Goal: Obtain resource: Download file/media

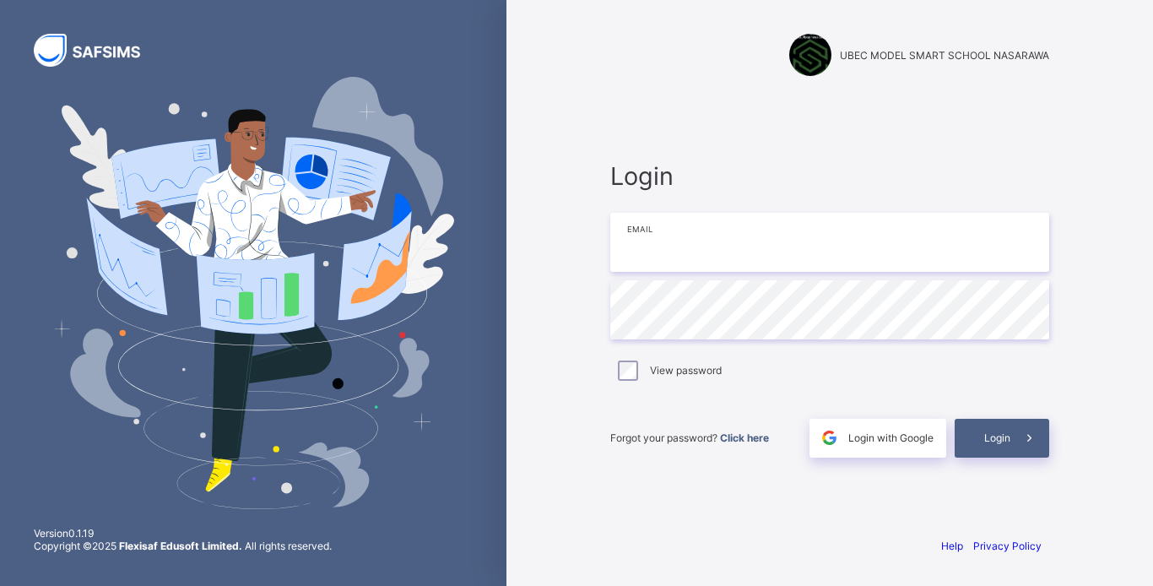
type input "**********"
click at [1029, 439] on icon at bounding box center [1029, 438] width 18 height 16
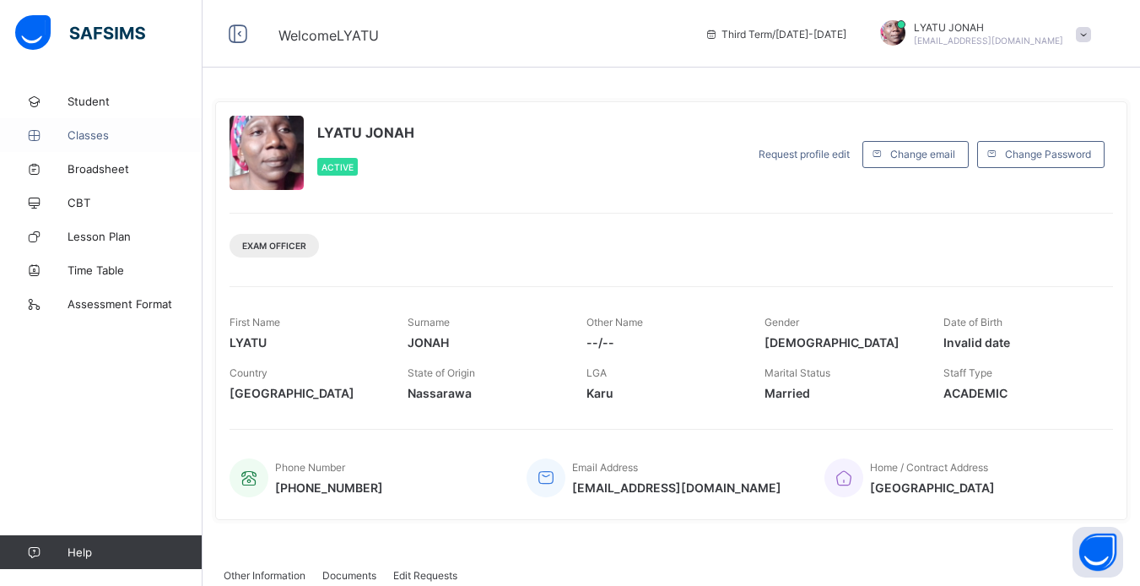
click at [105, 134] on span "Classes" at bounding box center [135, 135] width 135 height 14
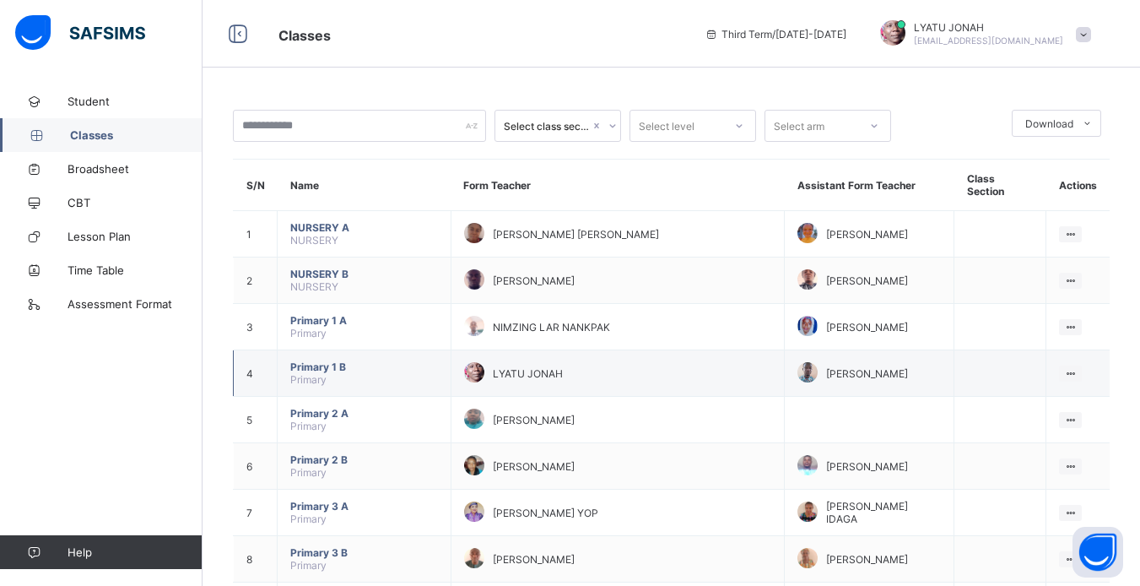
click at [642, 363] on div "LYATU JONAH" at bounding box center [617, 373] width 307 height 23
click at [1060, 398] on div "View Class" at bounding box center [1048, 406] width 52 height 17
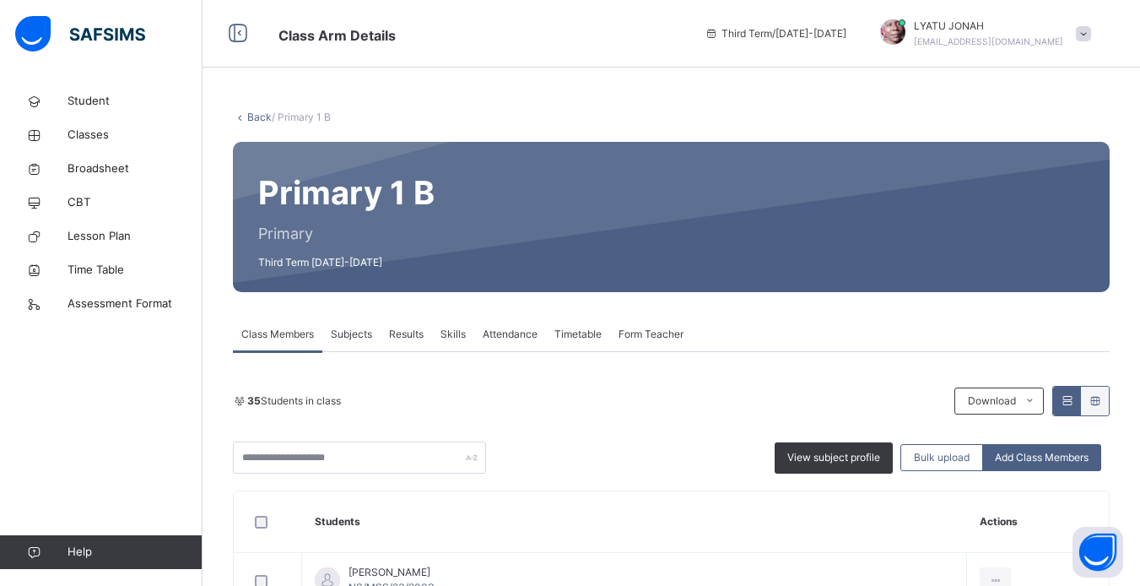
click at [351, 333] on span "Subjects" at bounding box center [351, 334] width 41 height 15
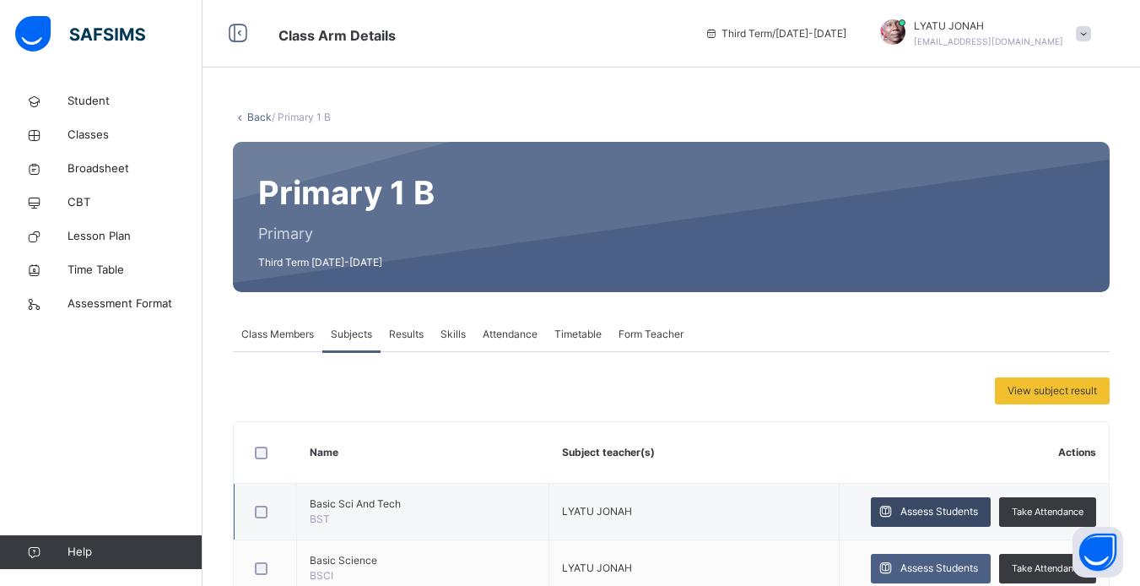
click at [951, 507] on span "Assess Students" at bounding box center [940, 511] width 78 height 15
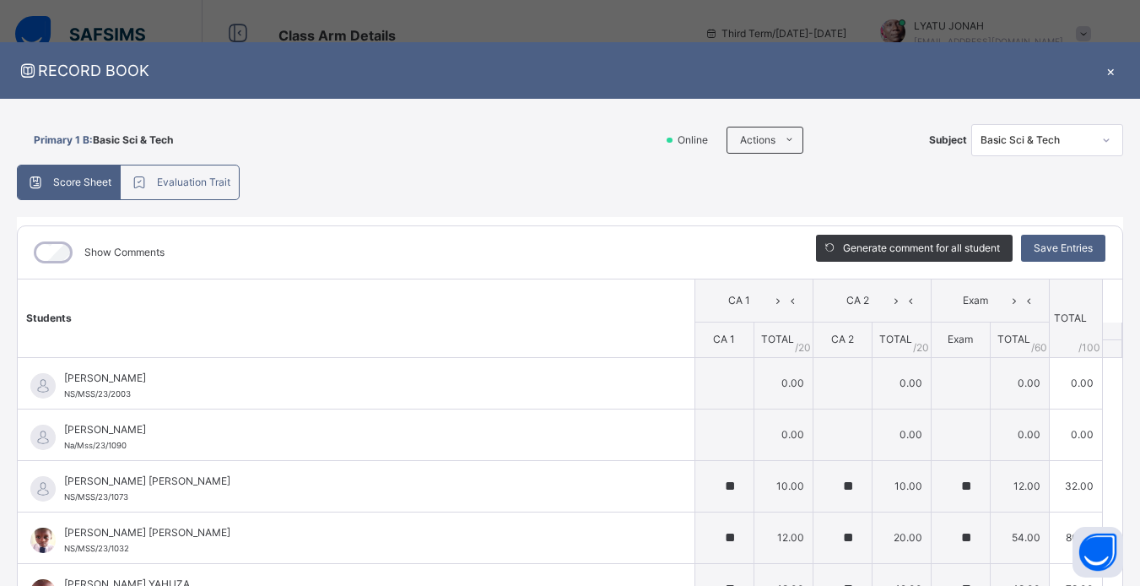
click at [1101, 72] on div "×" at bounding box center [1110, 70] width 25 height 23
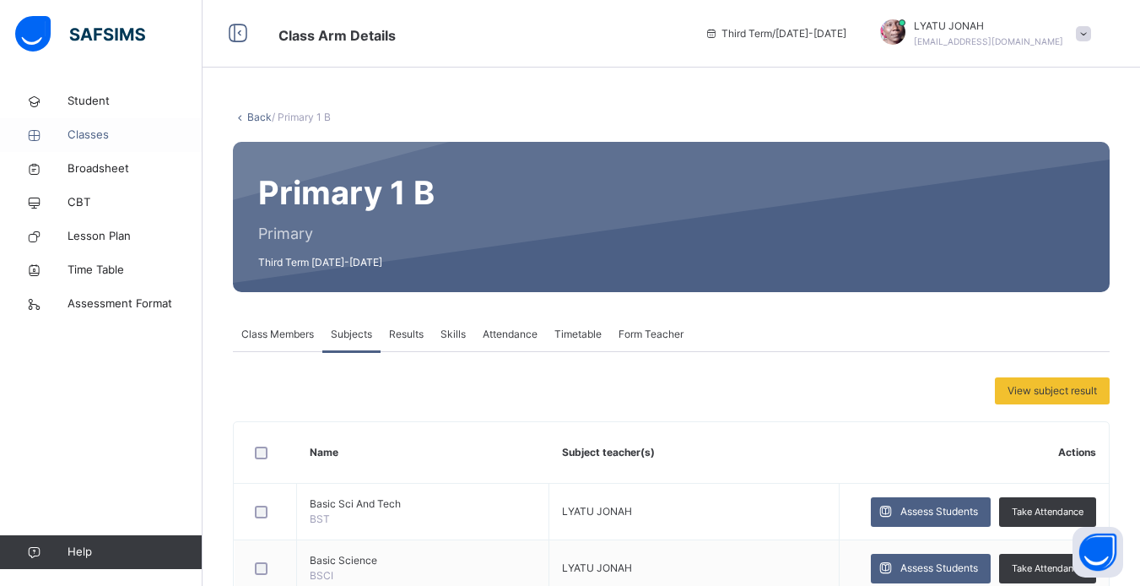
click at [83, 133] on span "Classes" at bounding box center [135, 135] width 135 height 17
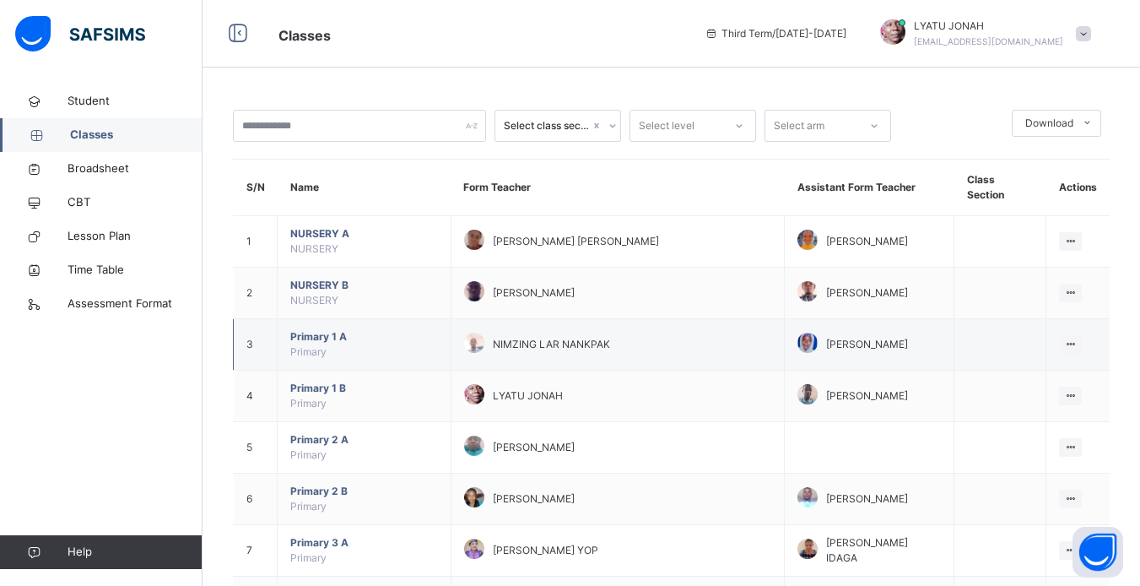
click at [535, 337] on span "NIMZING LAR NANKPAK" at bounding box center [551, 344] width 117 height 15
click at [1058, 362] on ul "View Class" at bounding box center [1035, 378] width 93 height 32
click at [1052, 370] on div "View Class" at bounding box center [1048, 378] width 52 height 17
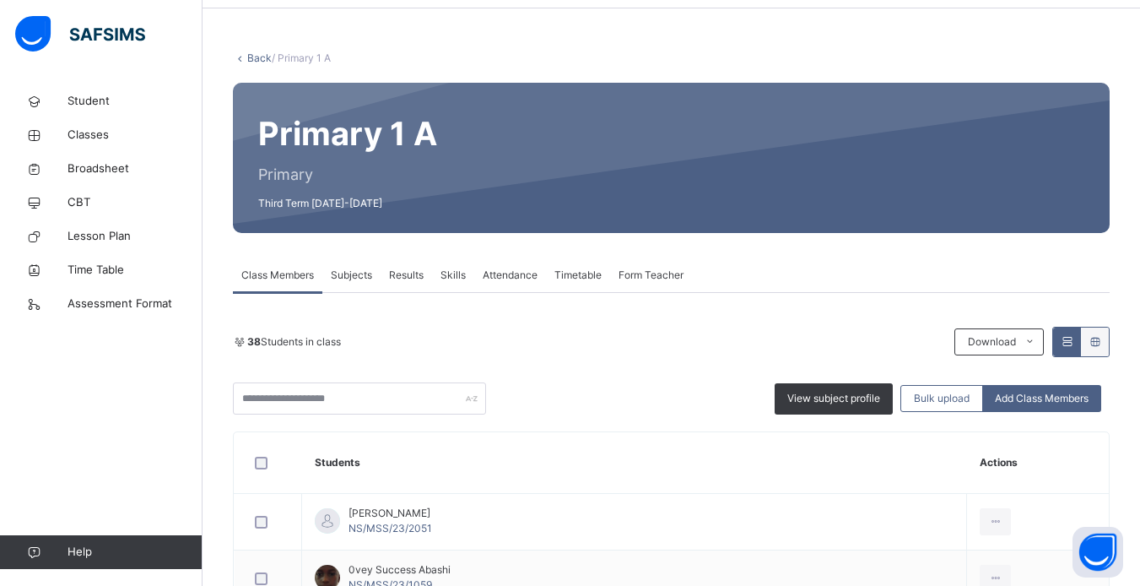
scroll to position [51, 0]
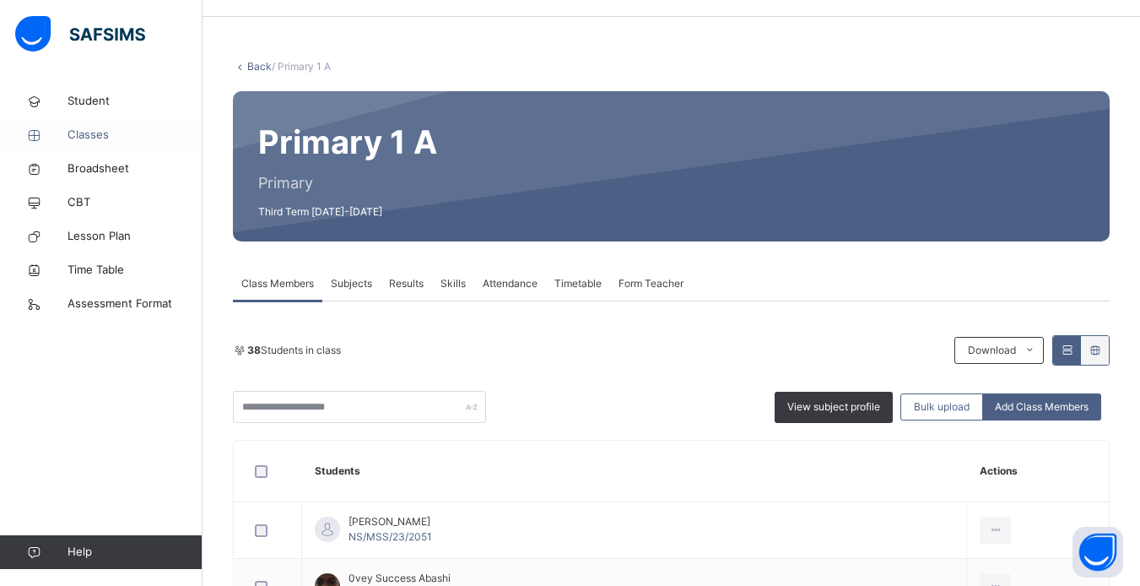
click at [111, 126] on link "Classes" at bounding box center [101, 135] width 203 height 34
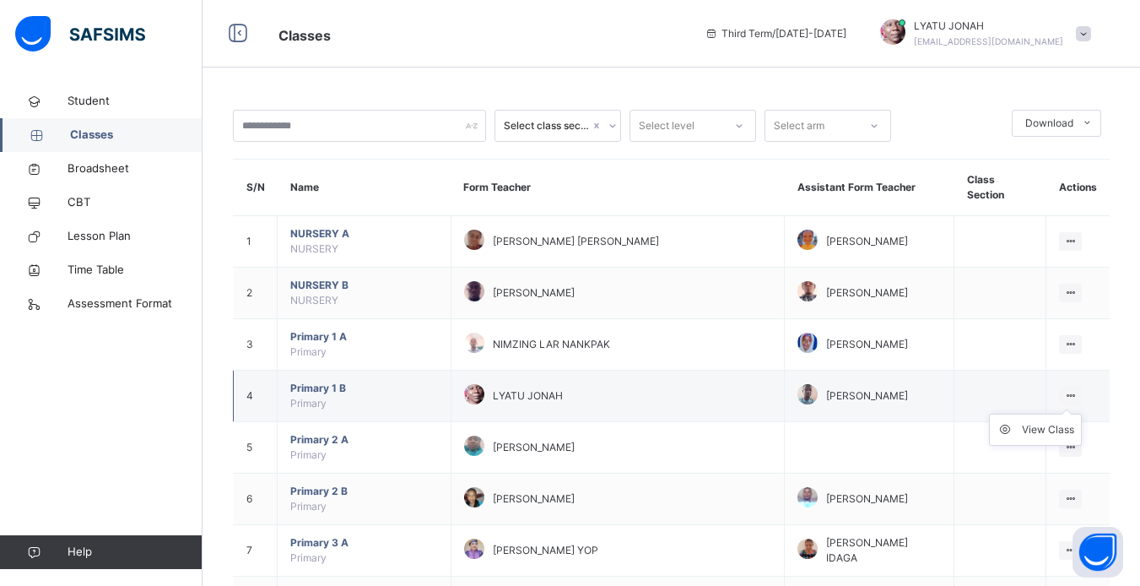
click at [1062, 414] on ul "View Class" at bounding box center [1035, 430] width 93 height 32
click at [1053, 421] on div "View Class" at bounding box center [1048, 429] width 52 height 17
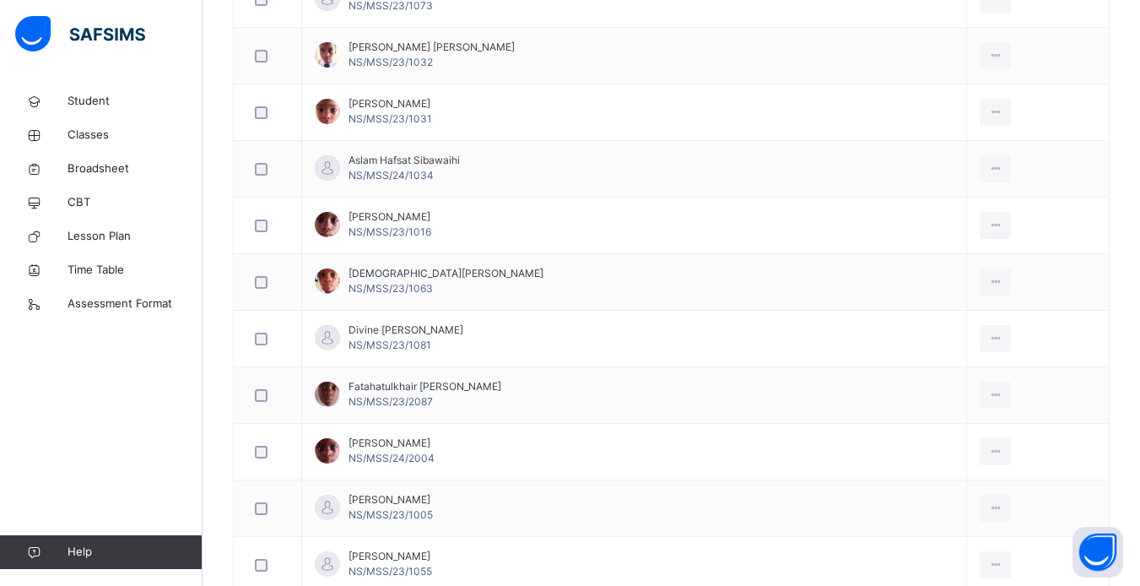
scroll to position [698, 0]
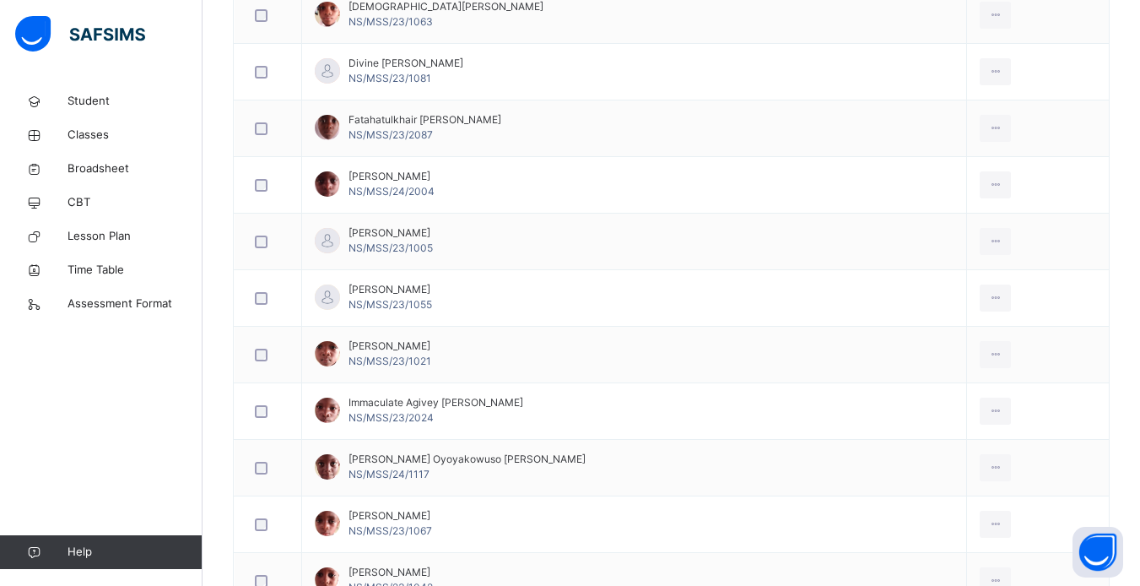
scroll to position [966, 0]
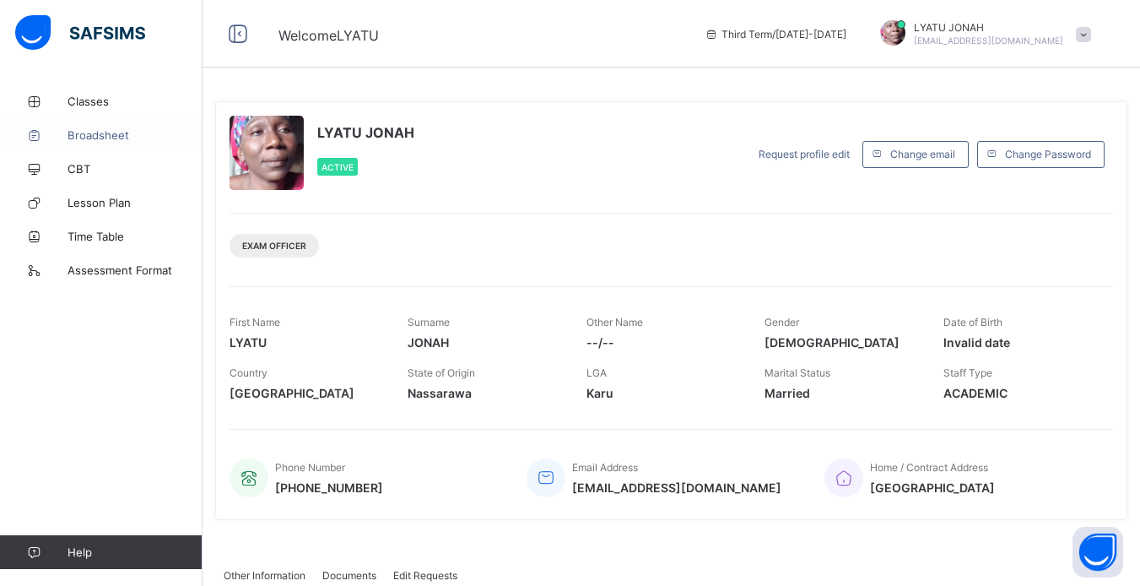
click at [95, 136] on span "Broadsheet" at bounding box center [135, 135] width 135 height 14
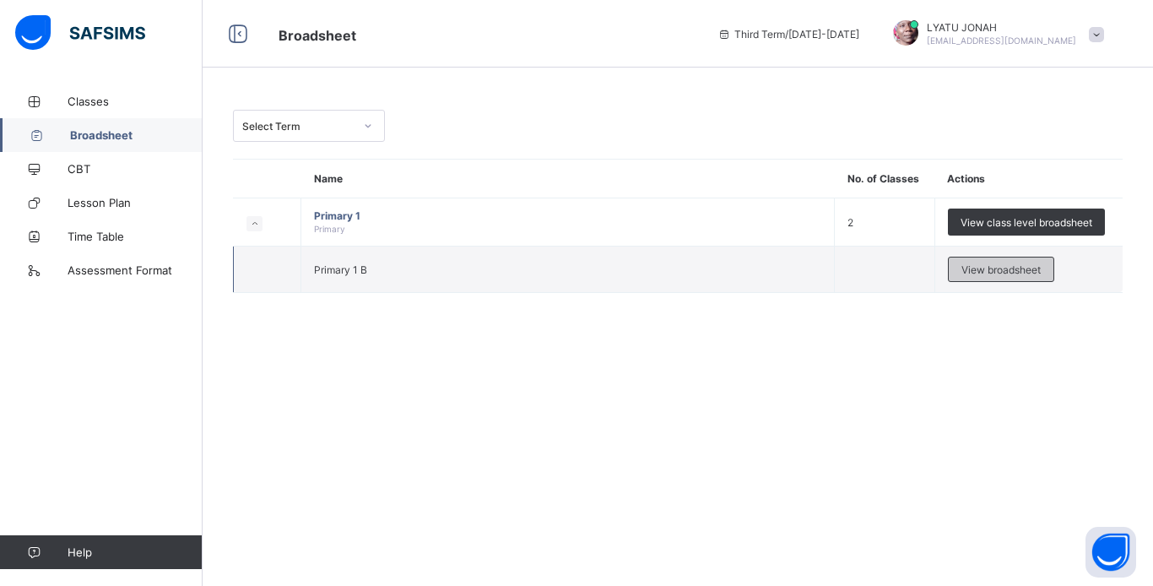
click at [952, 280] on div "View broadsheet" at bounding box center [1001, 269] width 106 height 25
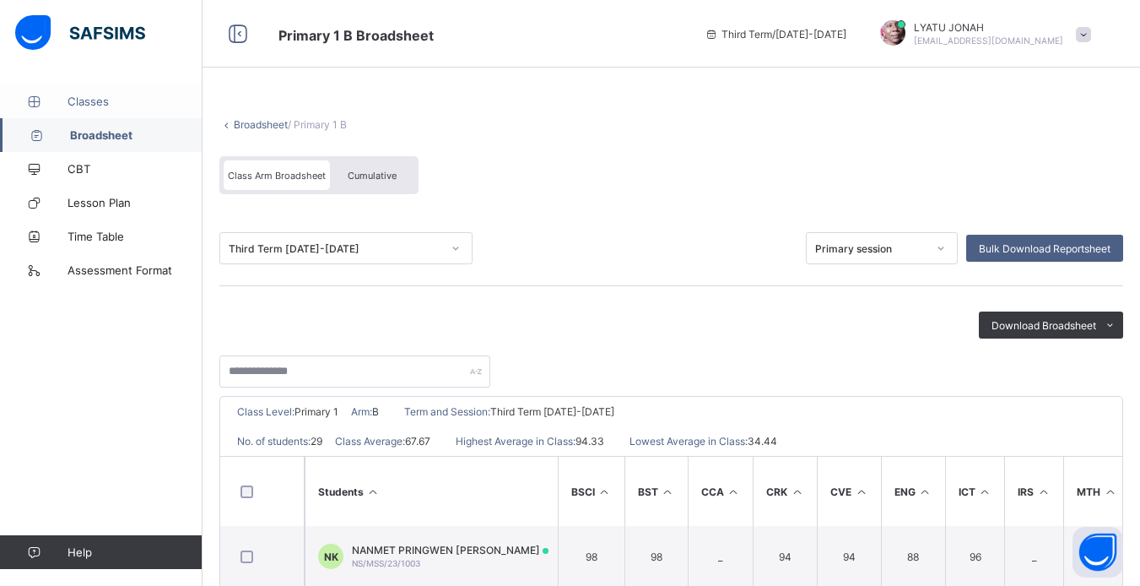
click at [105, 98] on span "Classes" at bounding box center [135, 102] width 135 height 14
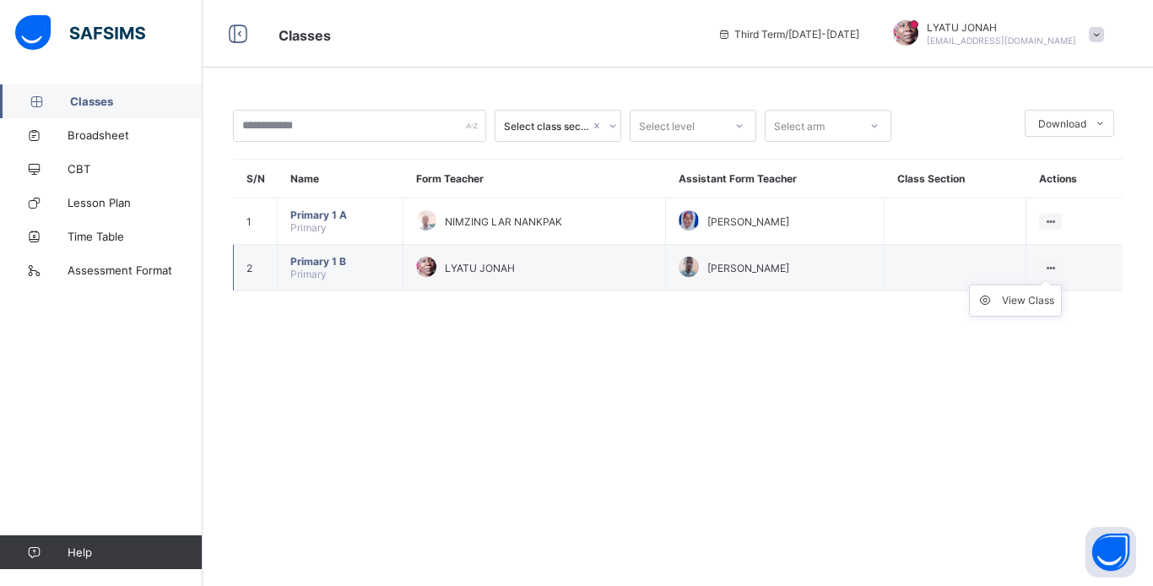
click at [1043, 293] on ul "View Class" at bounding box center [1015, 300] width 93 height 32
click at [1032, 298] on div "View Class" at bounding box center [1028, 300] width 52 height 17
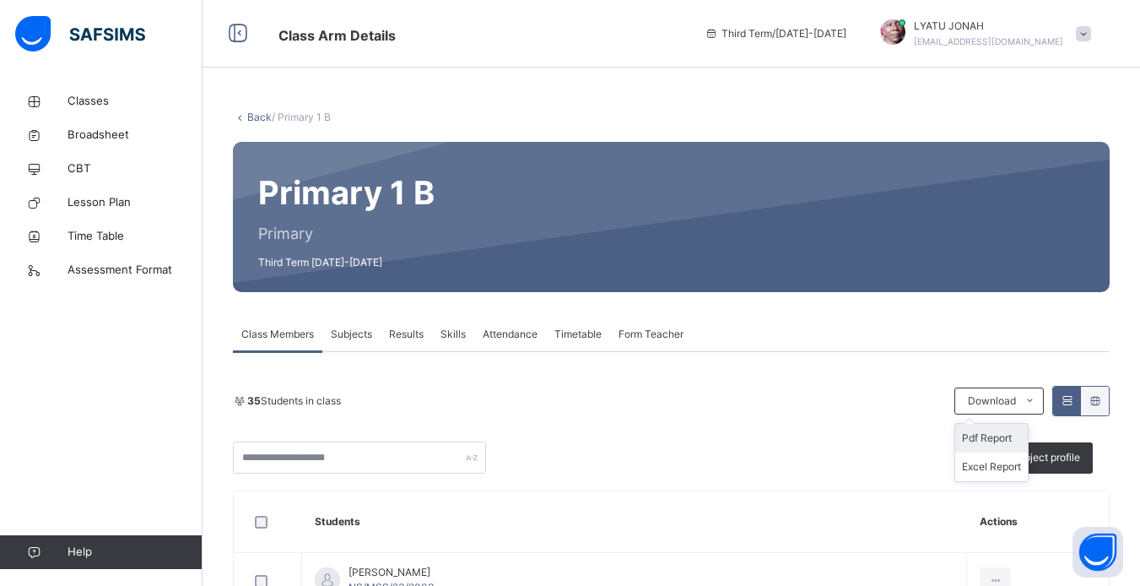
click at [994, 440] on li "Pdf Report" at bounding box center [991, 438] width 73 height 29
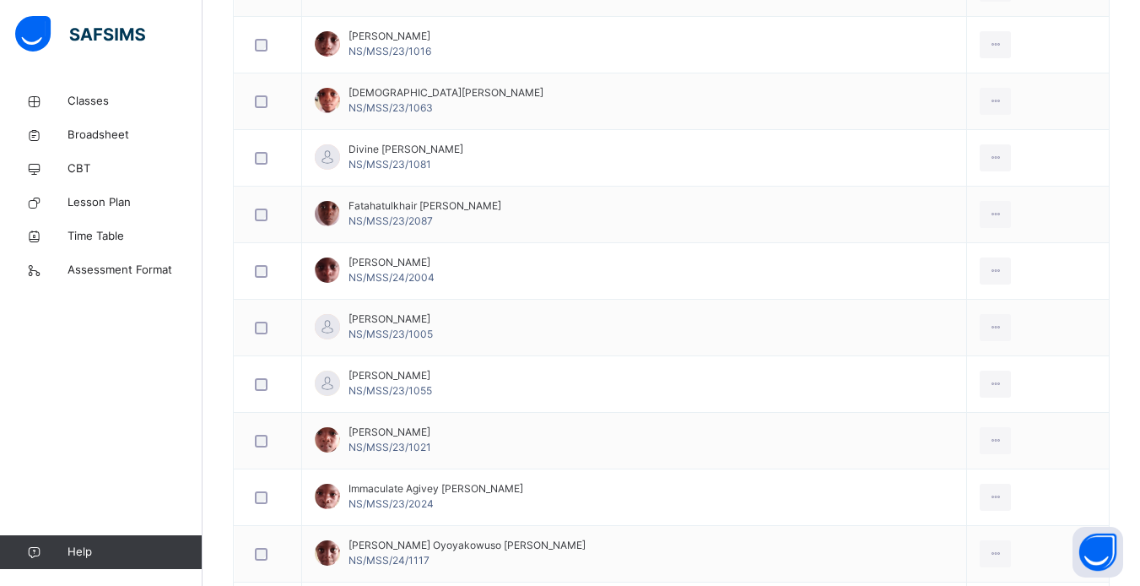
scroll to position [878, 0]
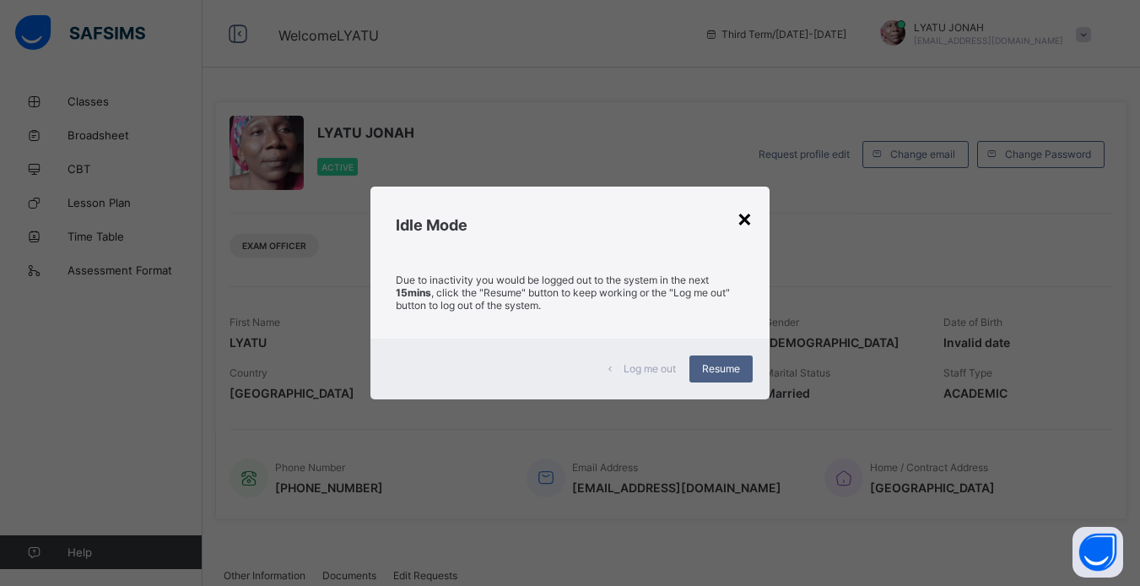
click at [738, 222] on div "×" at bounding box center [745, 217] width 16 height 29
